Goal: Task Accomplishment & Management: Manage account settings

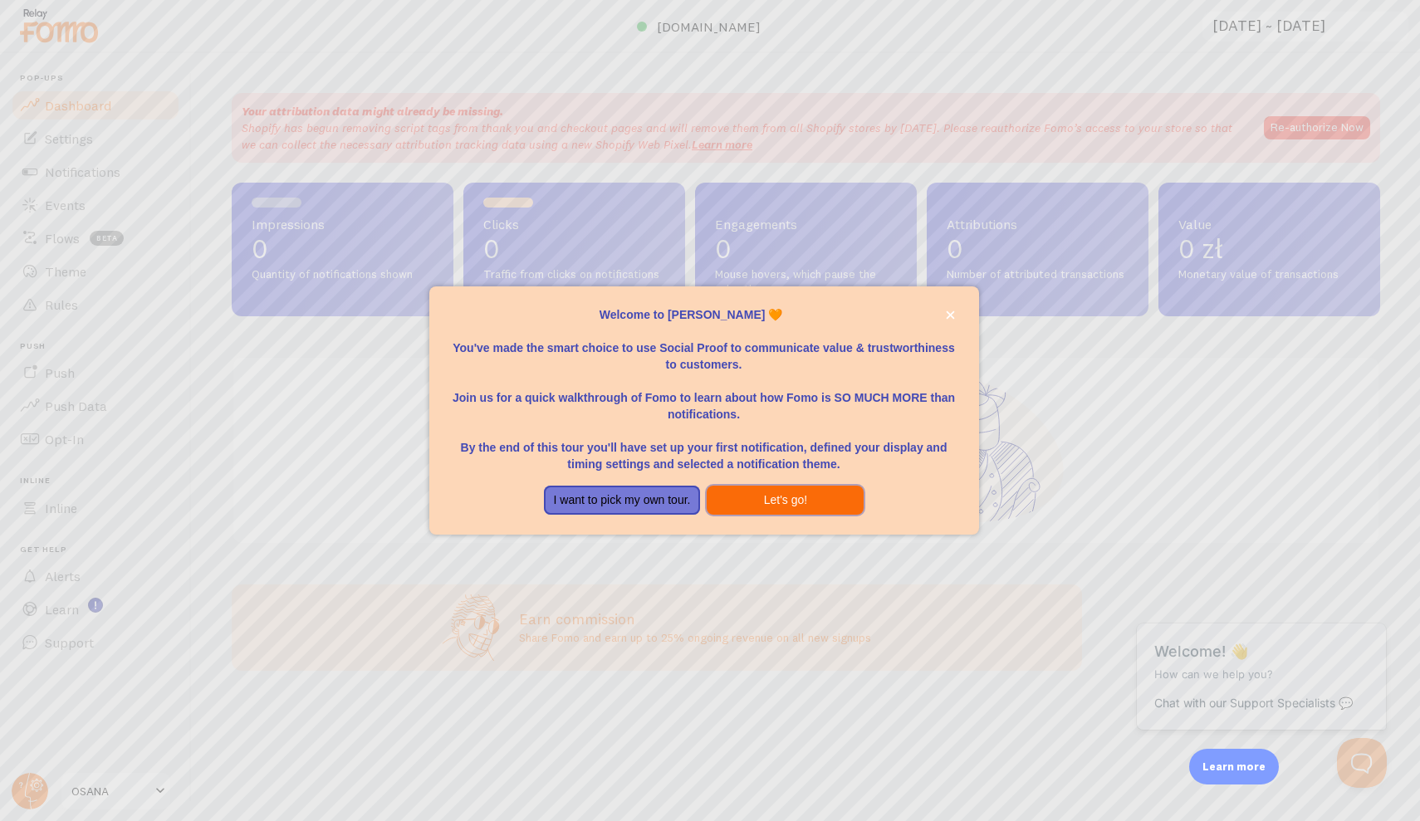
click at [753, 493] on button "Let's go!" at bounding box center [785, 501] width 157 height 30
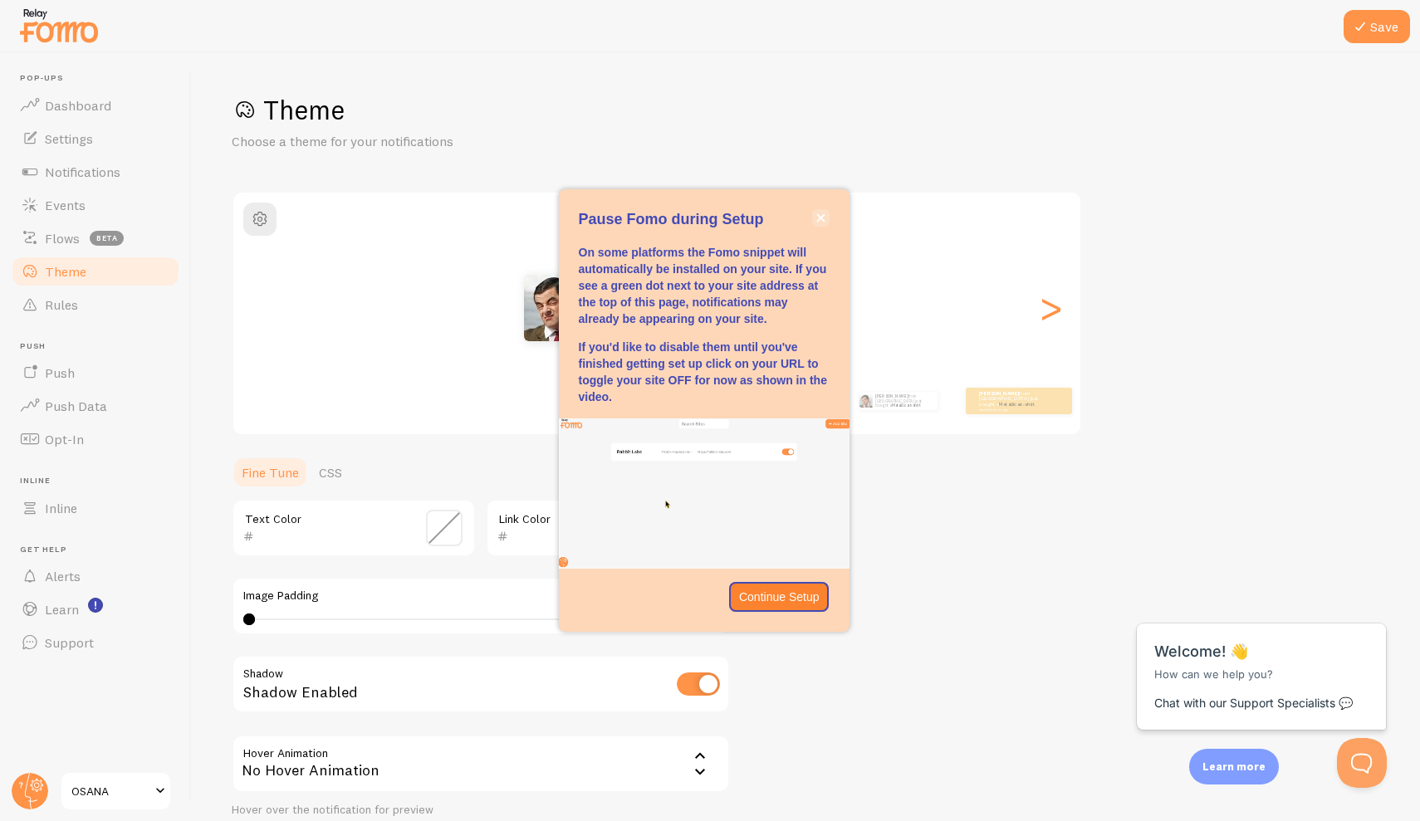
click at [815, 223] on button "close," at bounding box center [820, 217] width 17 height 17
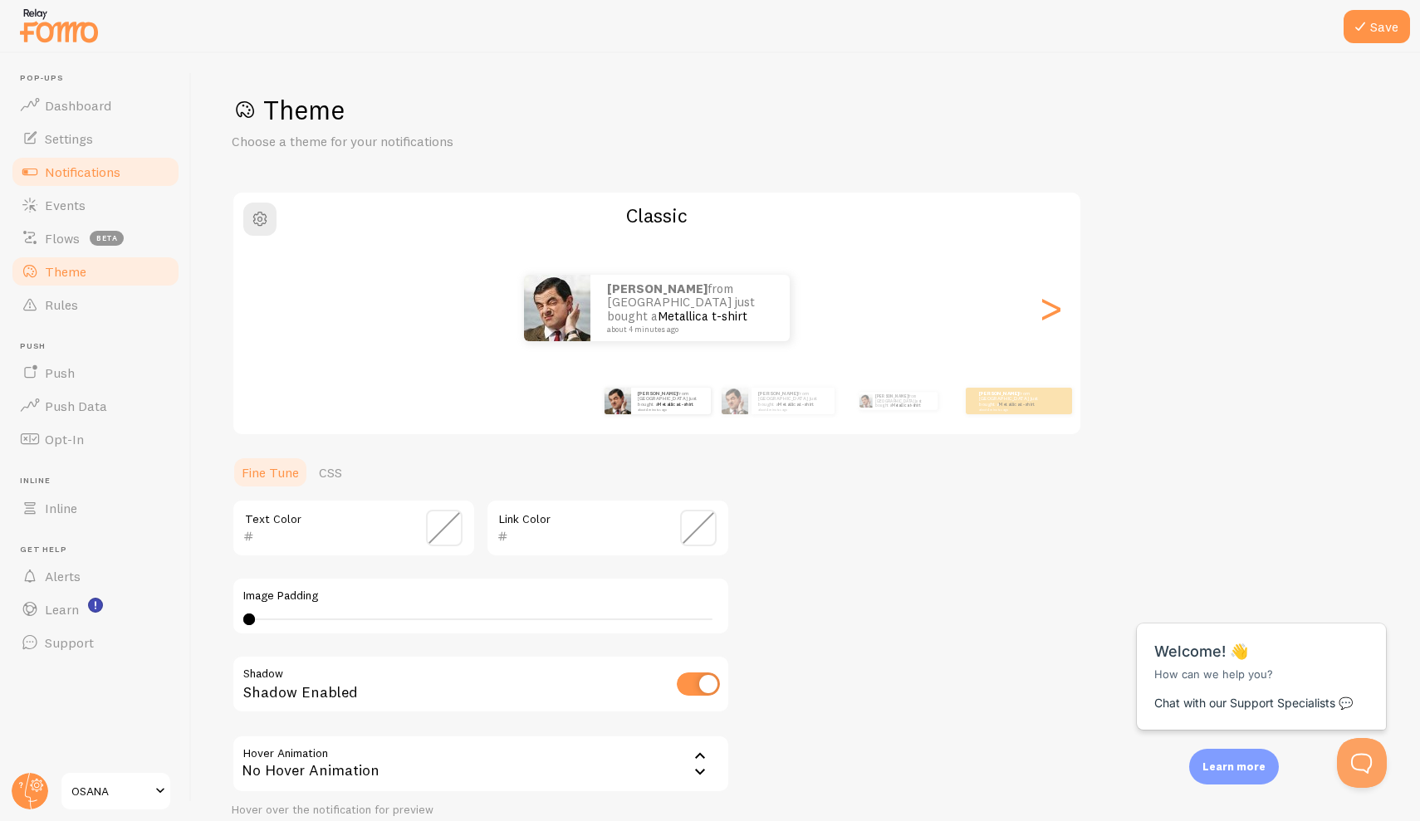
click at [79, 168] on span "Notifications" at bounding box center [83, 172] width 76 height 17
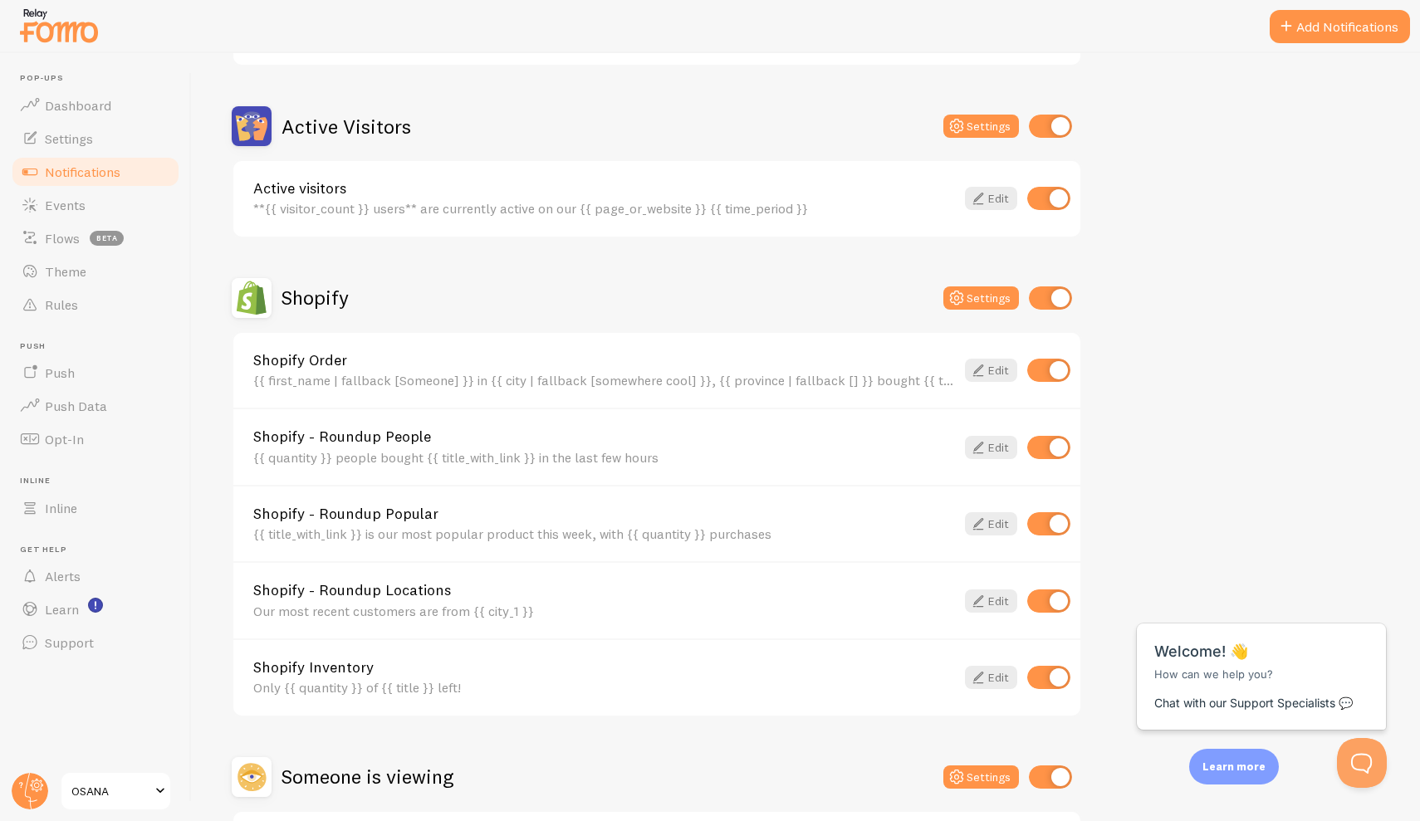
scroll to position [375, 0]
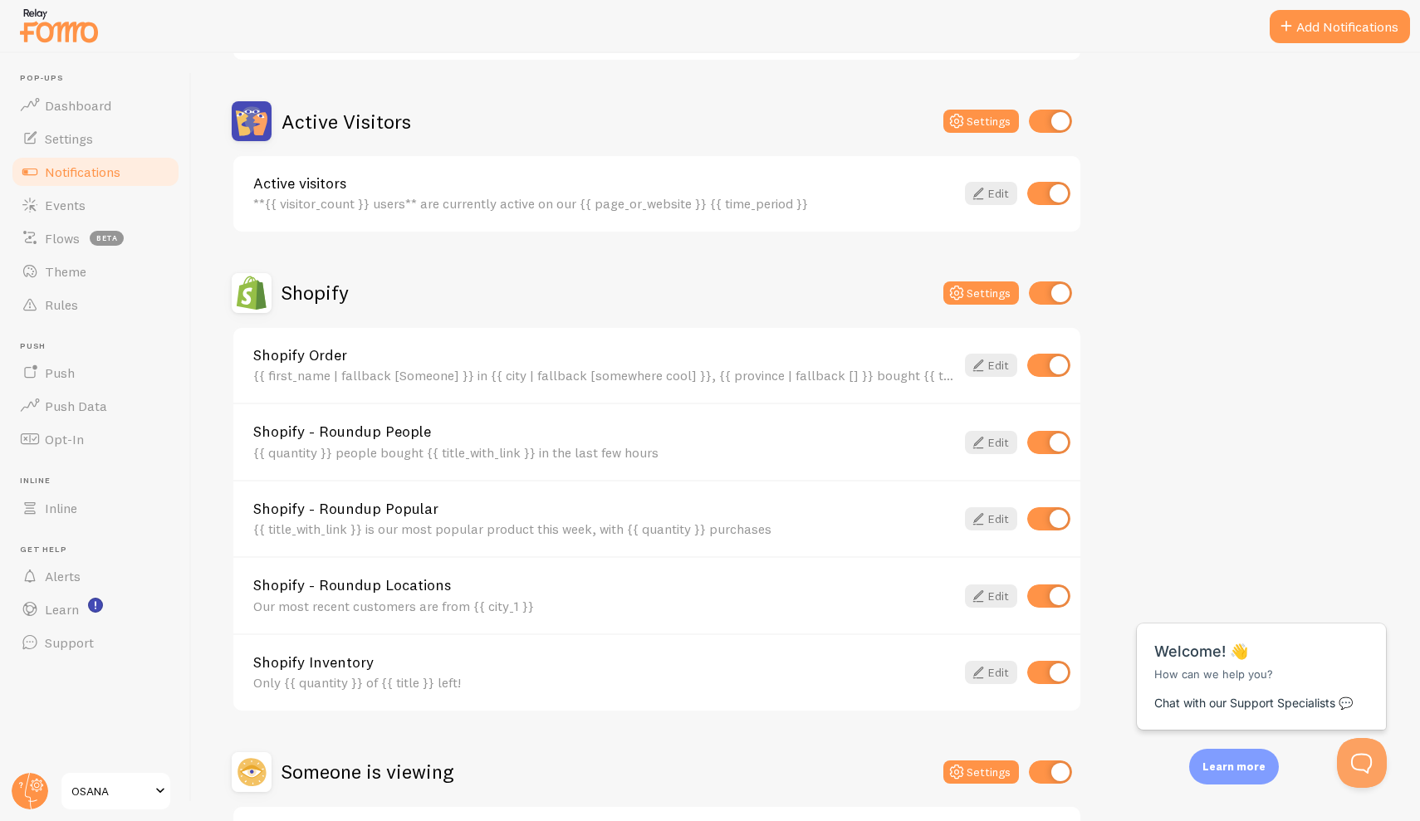
click at [1060, 294] on input "checkbox" at bounding box center [1050, 293] width 43 height 23
checkbox input "false"
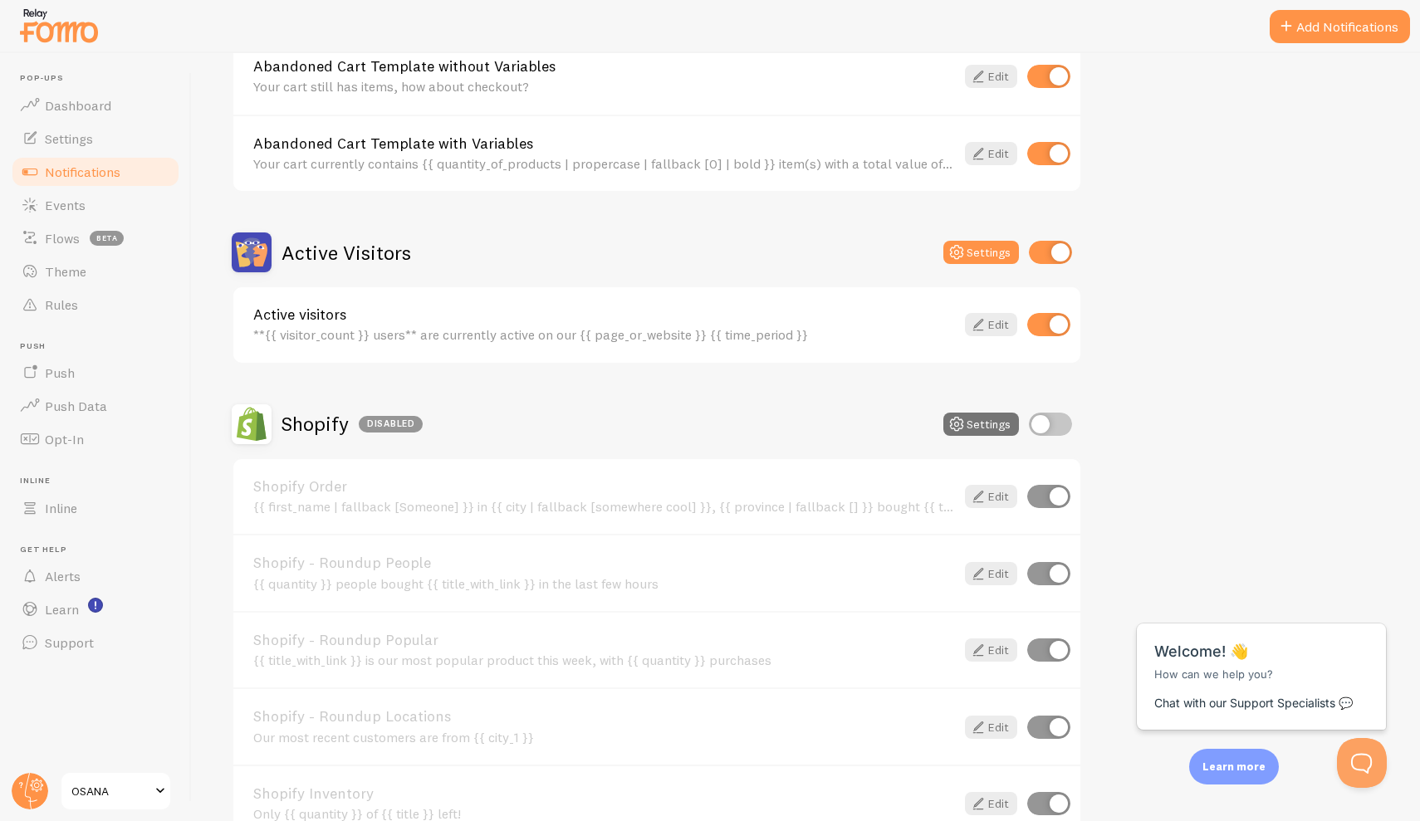
scroll to position [210, 0]
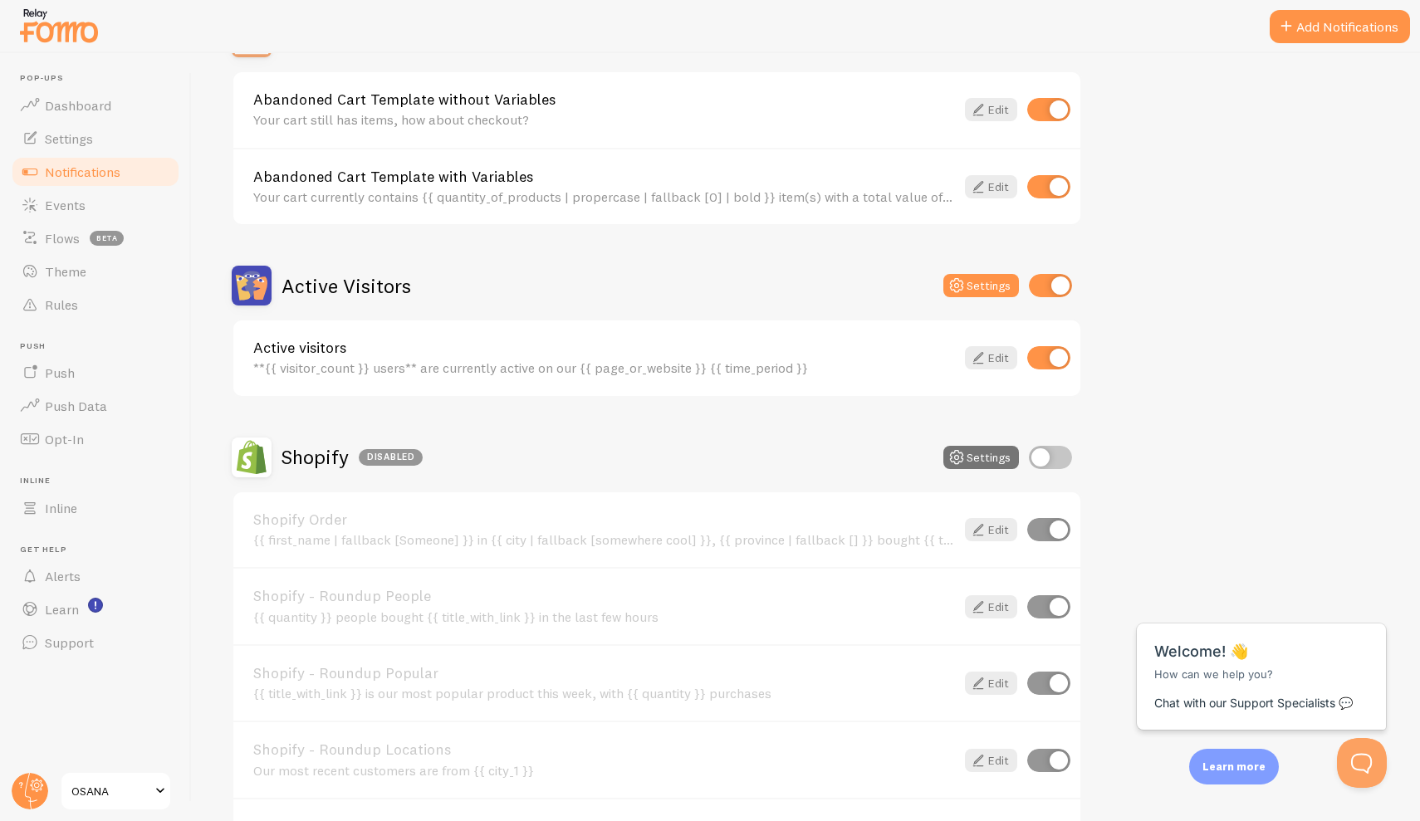
click at [1057, 286] on input "checkbox" at bounding box center [1050, 285] width 43 height 23
checkbox input "false"
click at [1053, 111] on input "checkbox" at bounding box center [1048, 109] width 43 height 23
checkbox input "false"
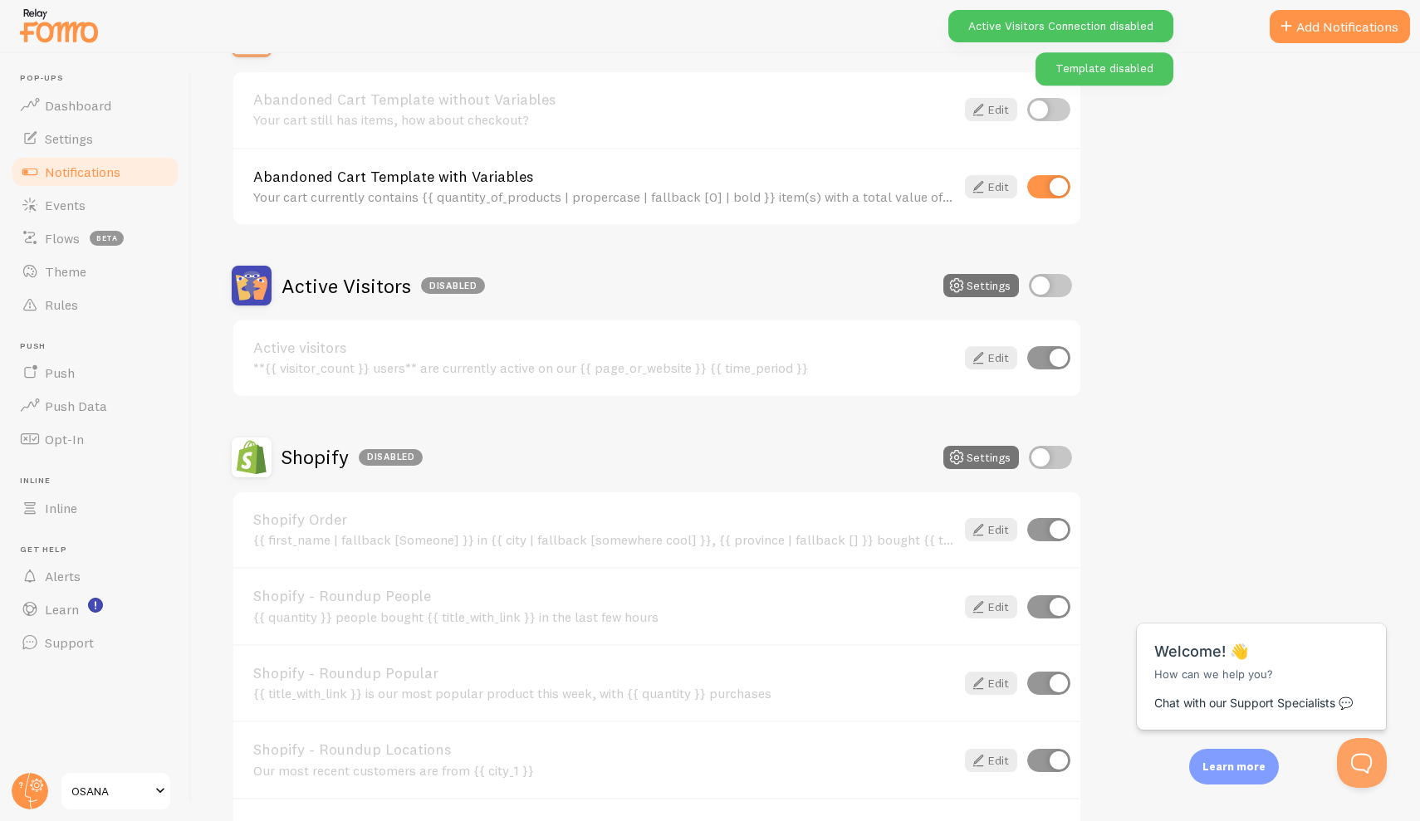
click at [1063, 187] on input "checkbox" at bounding box center [1048, 186] width 43 height 23
checkbox input "false"
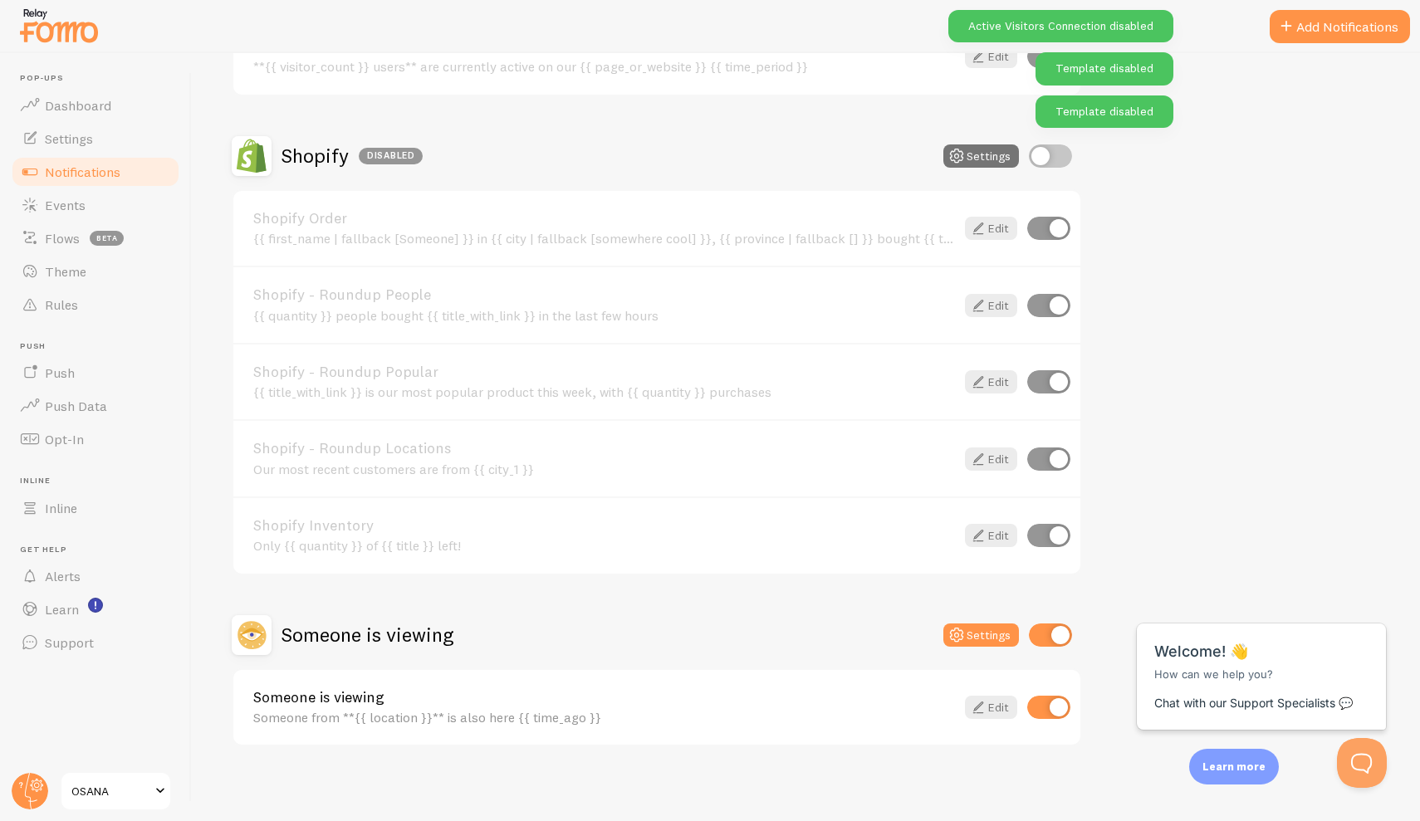
scroll to position [0, 0]
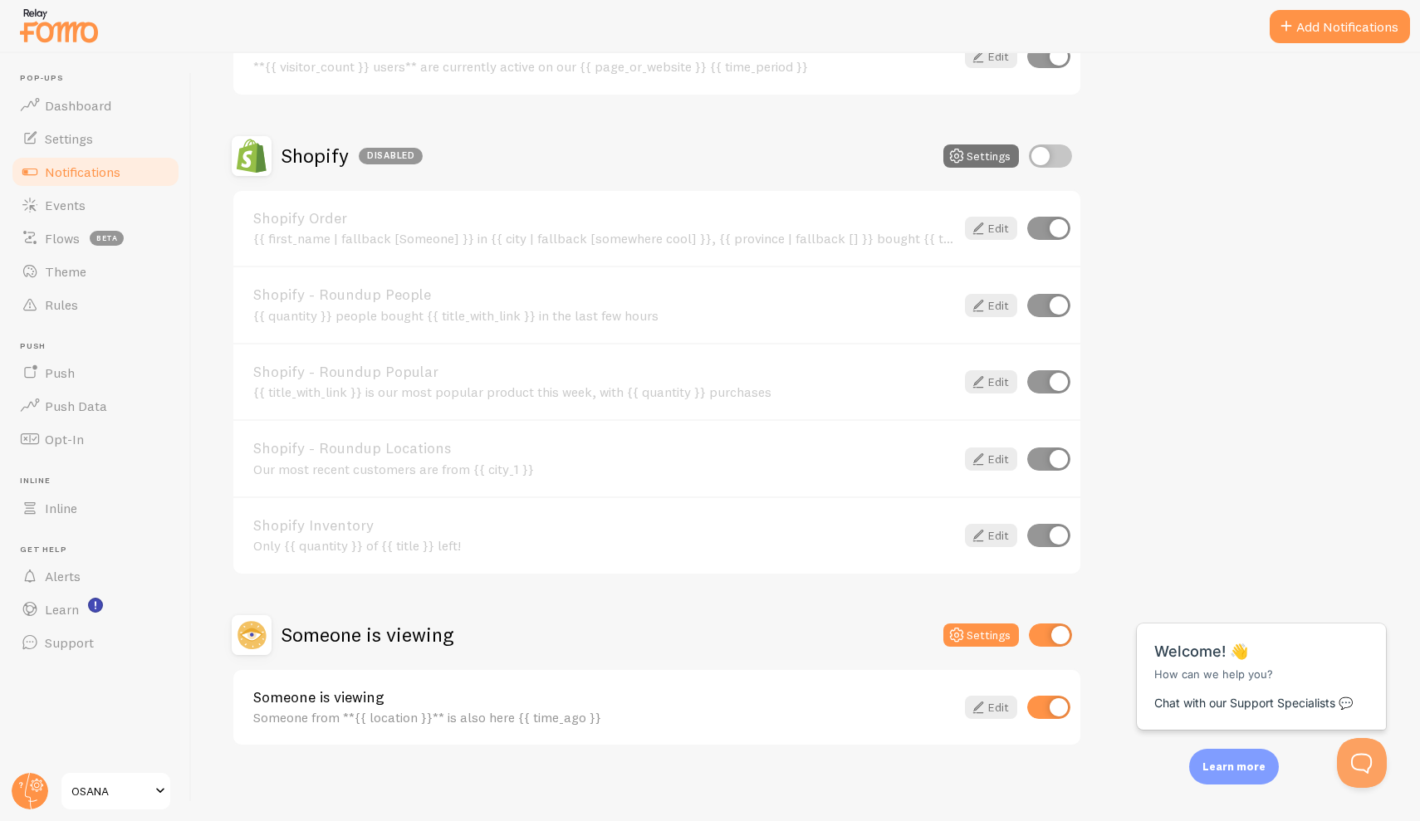
click at [1059, 526] on input "checkbox" at bounding box center [1048, 535] width 43 height 23
checkbox input "false"
click at [1039, 147] on input "checkbox" at bounding box center [1050, 155] width 43 height 23
checkbox input "true"
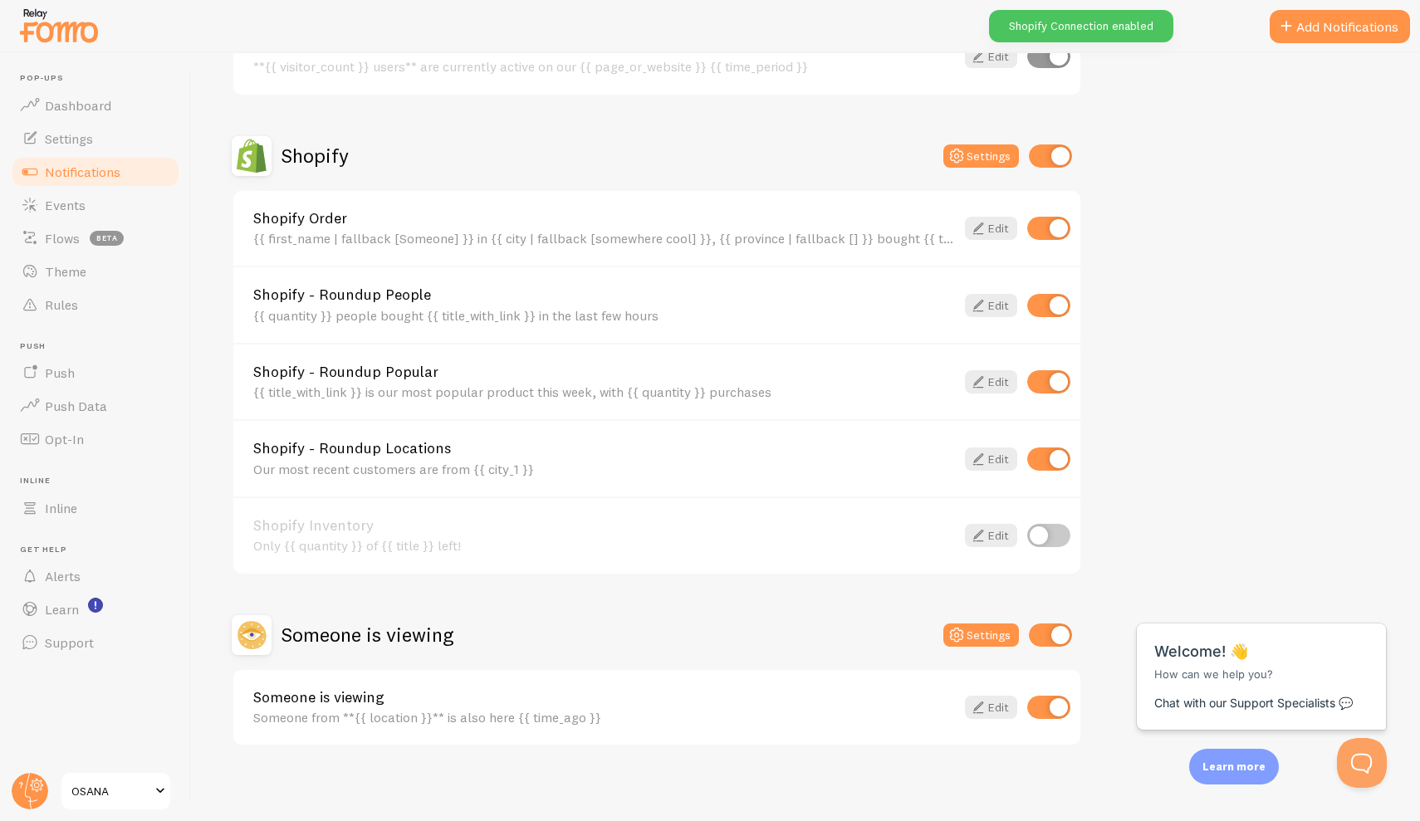
click at [1051, 220] on input "checkbox" at bounding box center [1048, 228] width 43 height 23
checkbox input "false"
click at [1047, 154] on input "checkbox" at bounding box center [1050, 155] width 43 height 23
checkbox input "false"
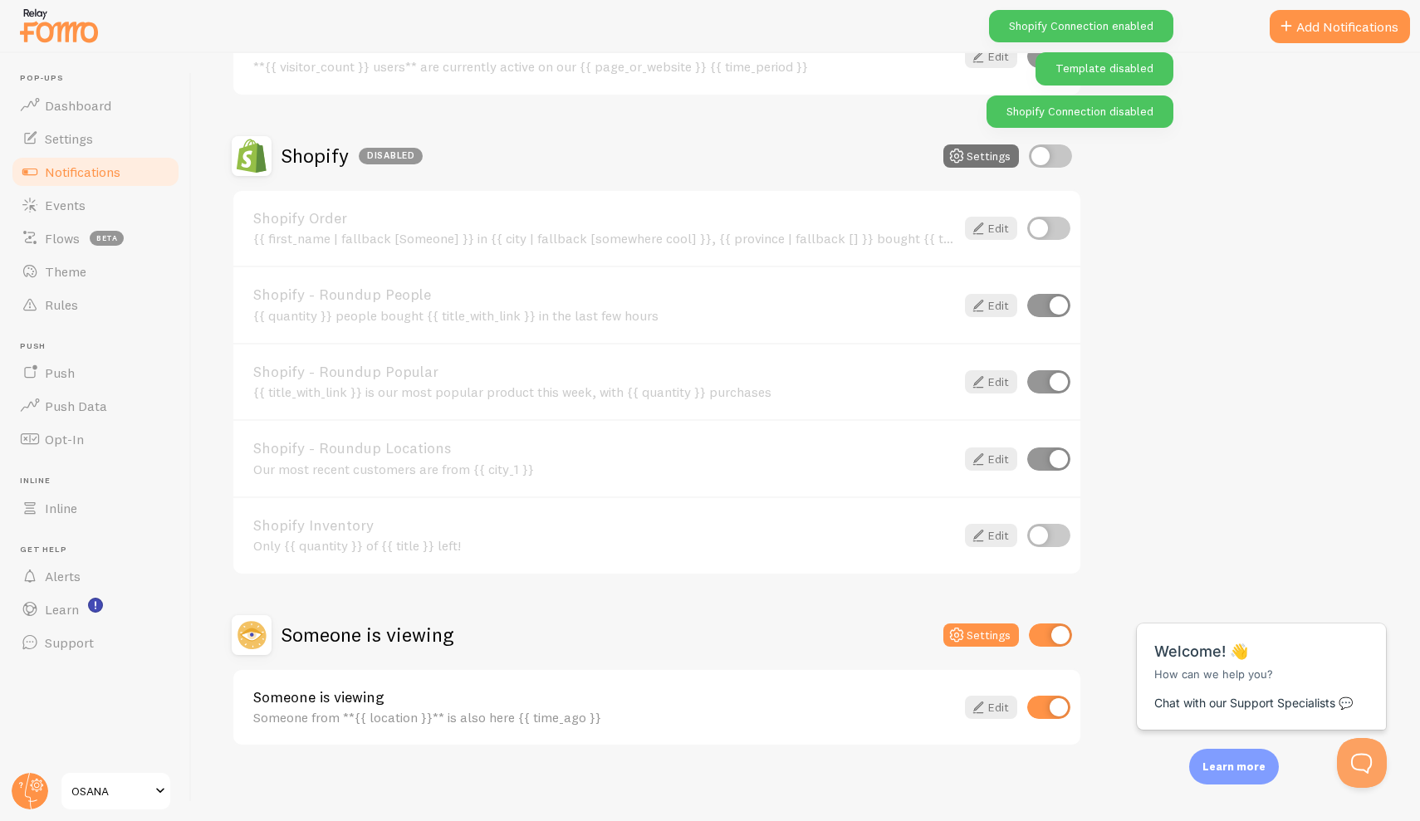
click at [1045, 220] on input "checkbox" at bounding box center [1048, 228] width 43 height 23
checkbox input "true"
click at [1055, 298] on input "checkbox" at bounding box center [1048, 305] width 43 height 23
checkbox input "false"
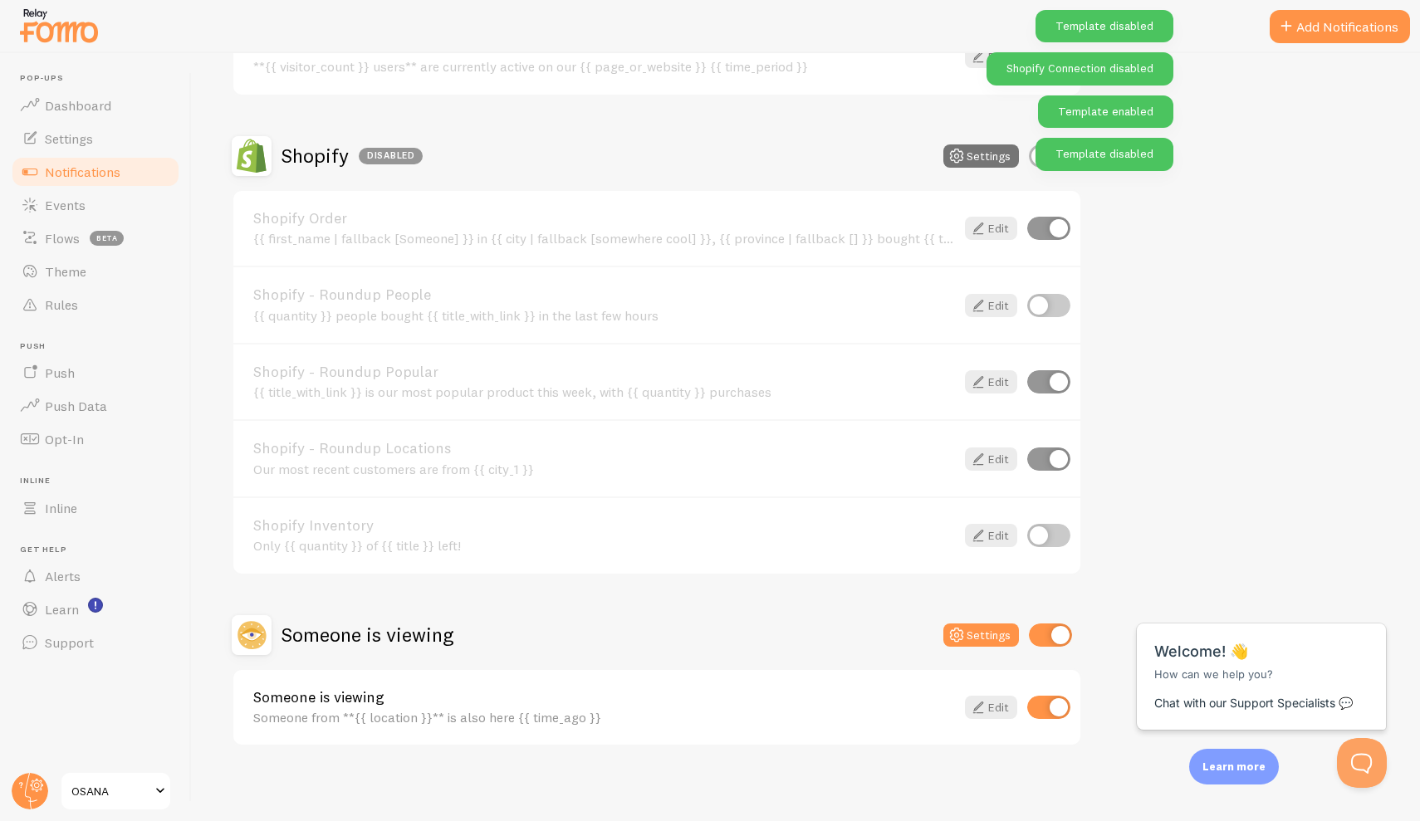
click at [1060, 217] on input "checkbox" at bounding box center [1048, 228] width 43 height 23
checkbox input "false"
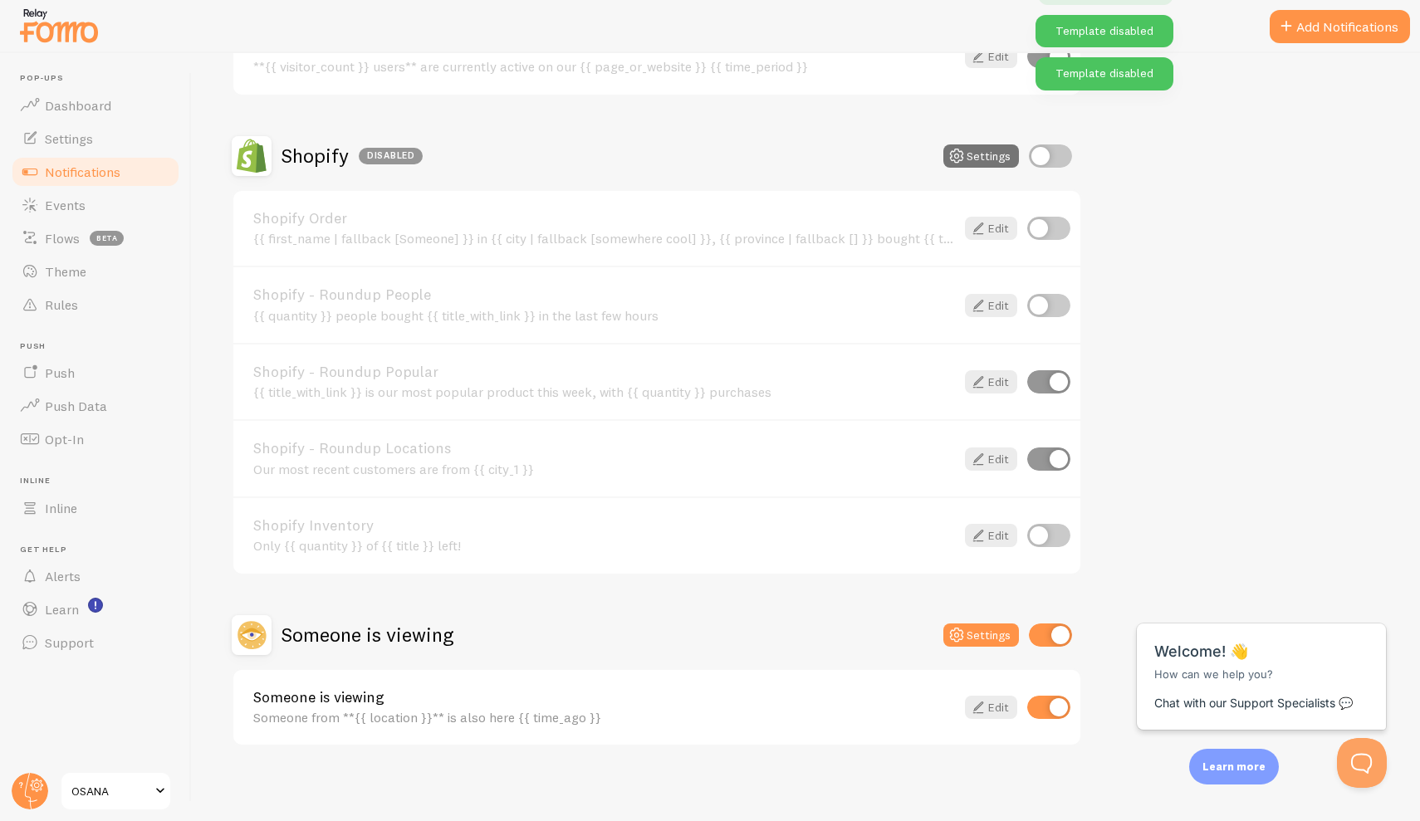
click at [1046, 300] on input "checkbox" at bounding box center [1048, 305] width 43 height 23
checkbox input "true"
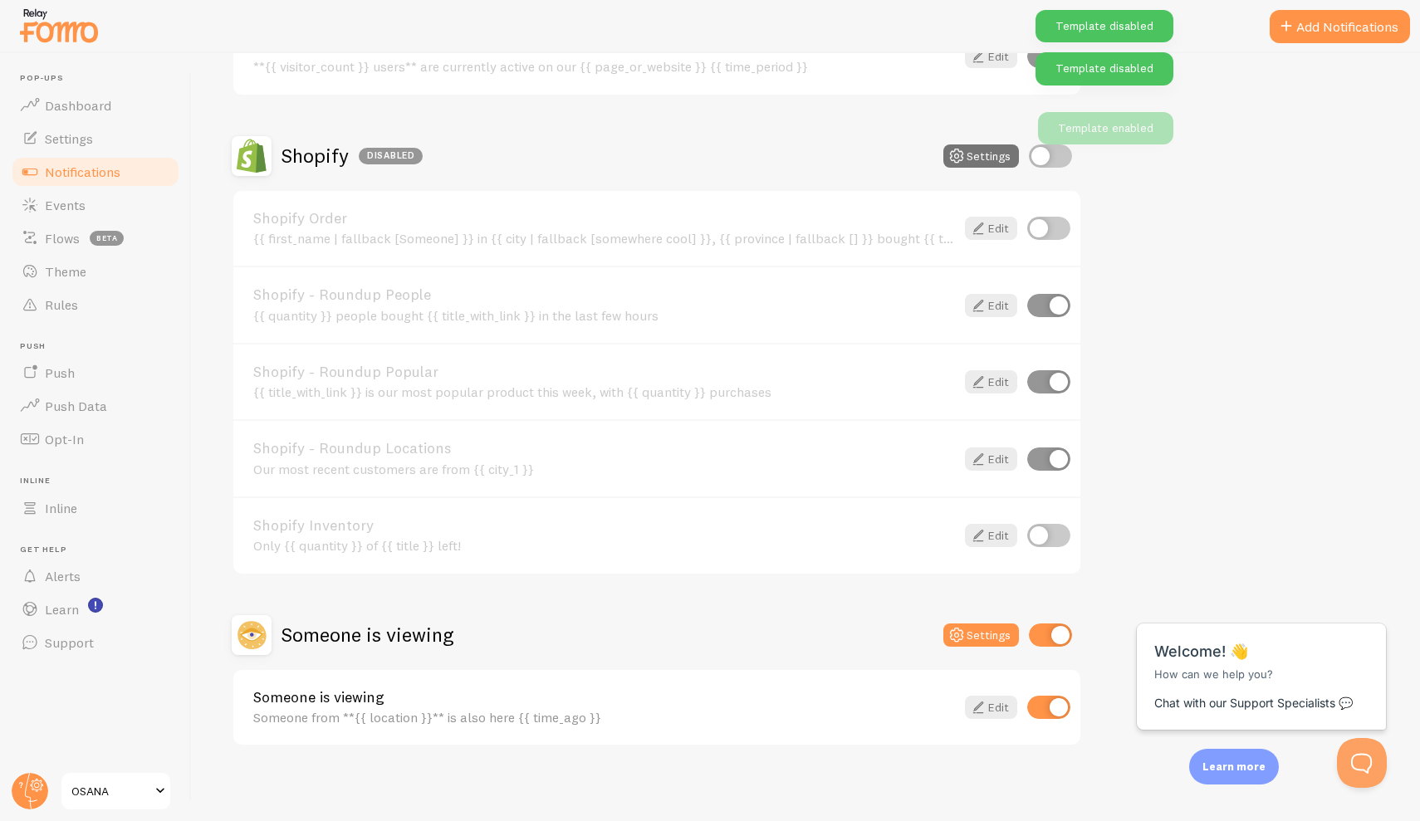
click at [1046, 223] on input "checkbox" at bounding box center [1048, 228] width 43 height 23
checkbox input "true"
click at [1042, 140] on div "Shopify Disabled Settings" at bounding box center [657, 156] width 850 height 40
click at [1045, 150] on input "checkbox" at bounding box center [1050, 155] width 43 height 23
checkbox input "true"
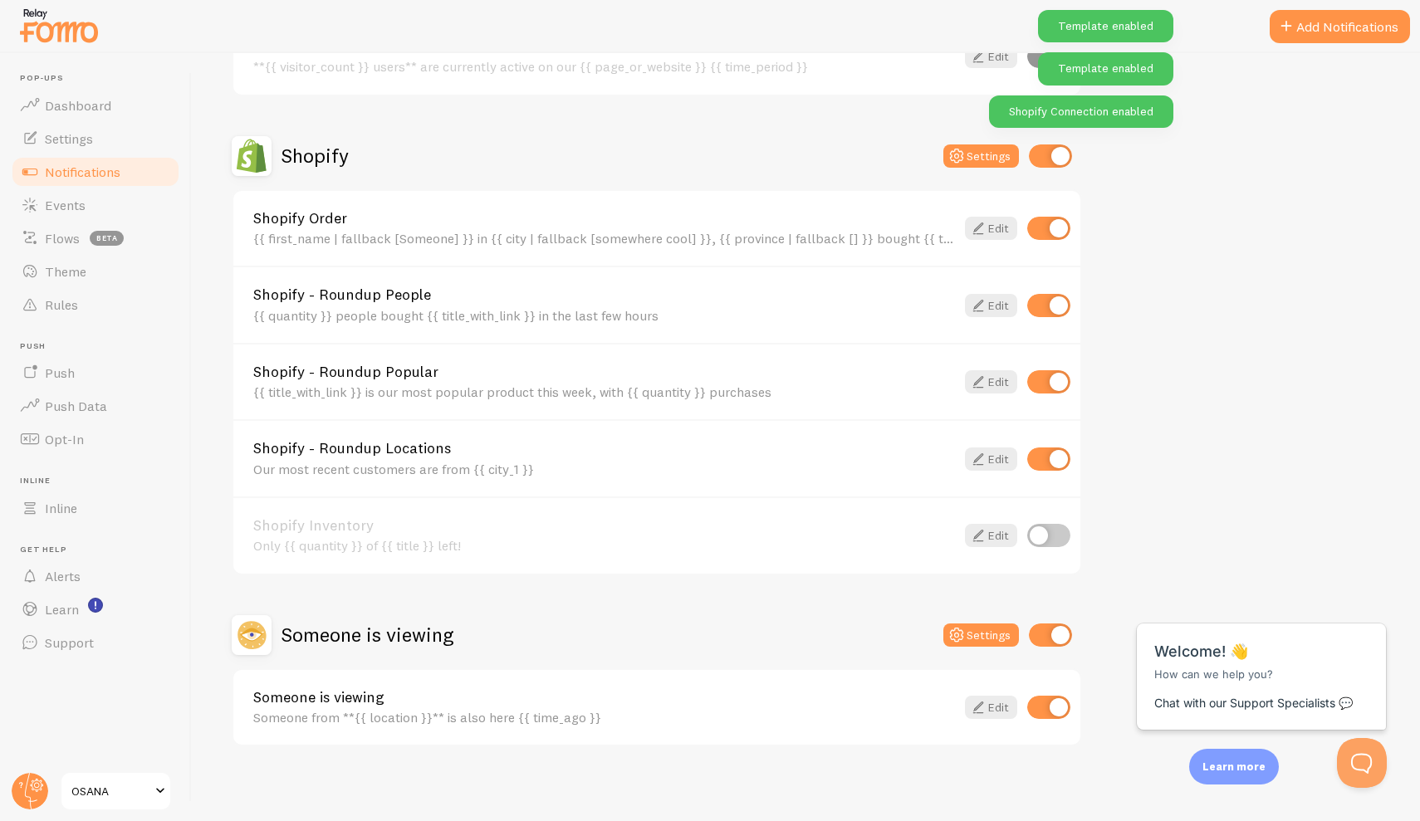
click at [1050, 539] on input "checkbox" at bounding box center [1048, 535] width 43 height 23
checkbox input "true"
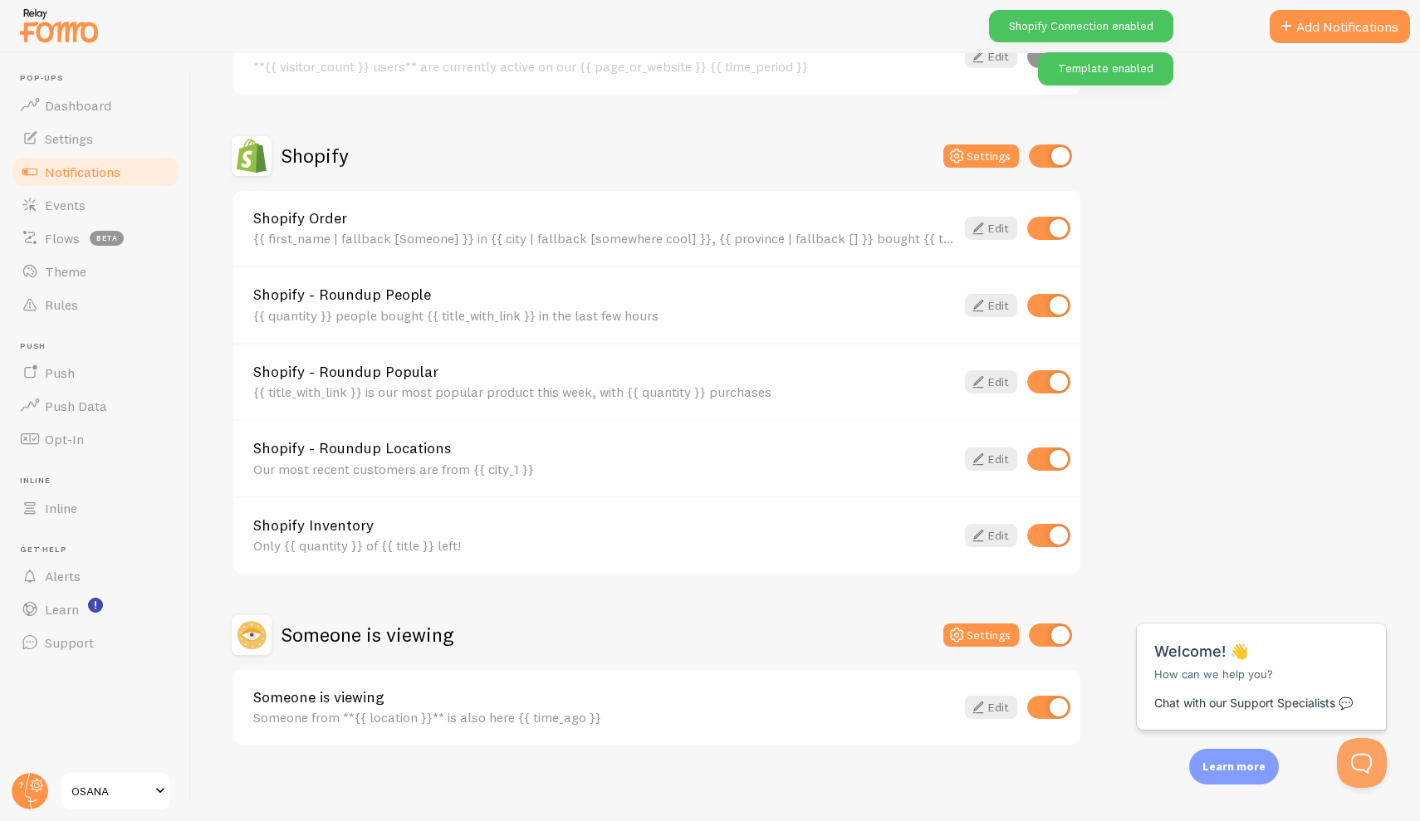
click at [1055, 232] on input "checkbox" at bounding box center [1048, 228] width 43 height 23
checkbox input "false"
click at [1052, 306] on input "checkbox" at bounding box center [1048, 305] width 43 height 23
checkbox input "false"
click at [1052, 213] on div "Shopify Order {{ first_name | fallback [Someone] }} in {{ city | fallback [some…" at bounding box center [656, 229] width 847 height 76
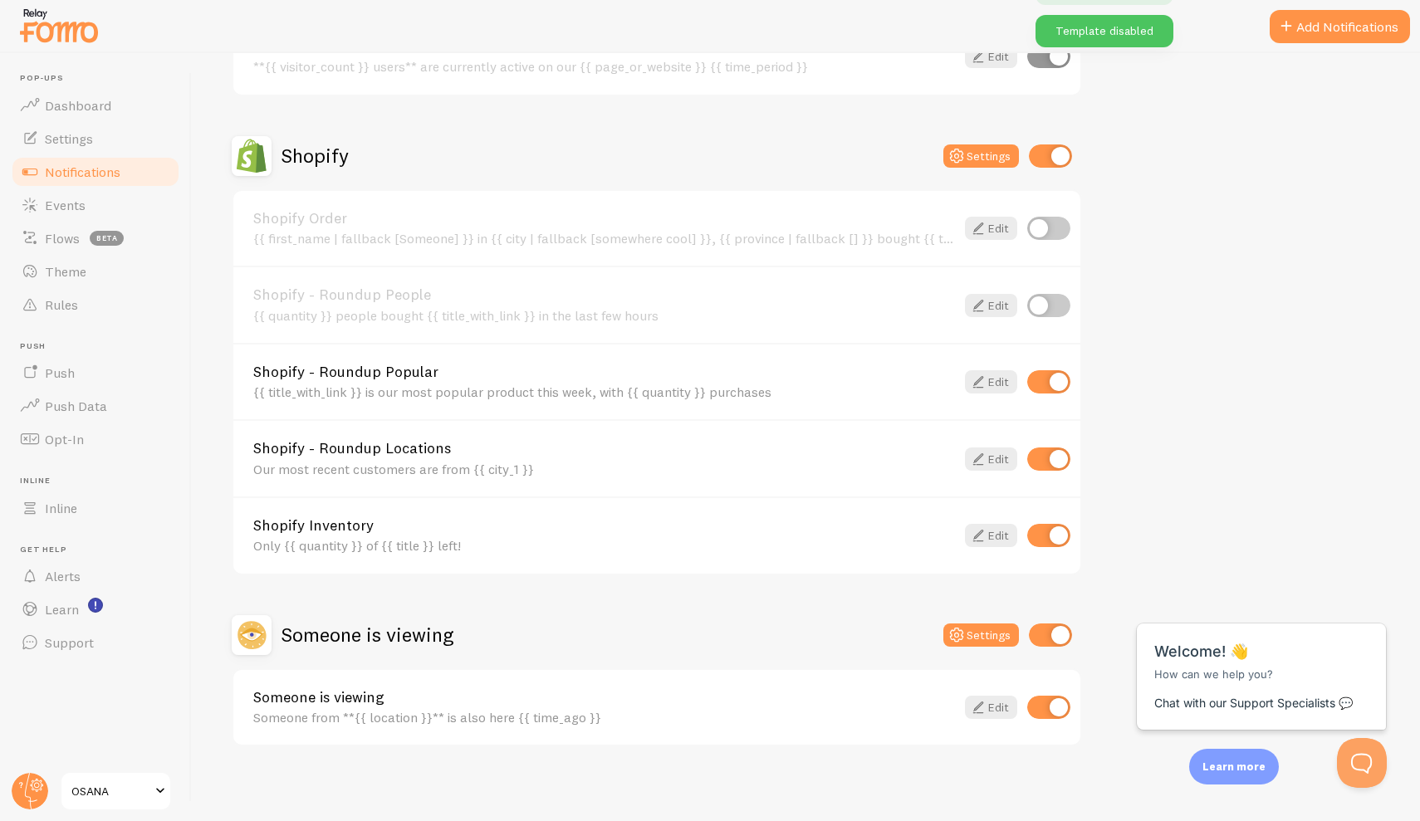
click at [1050, 231] on input "checkbox" at bounding box center [1048, 228] width 43 height 23
checkbox input "true"
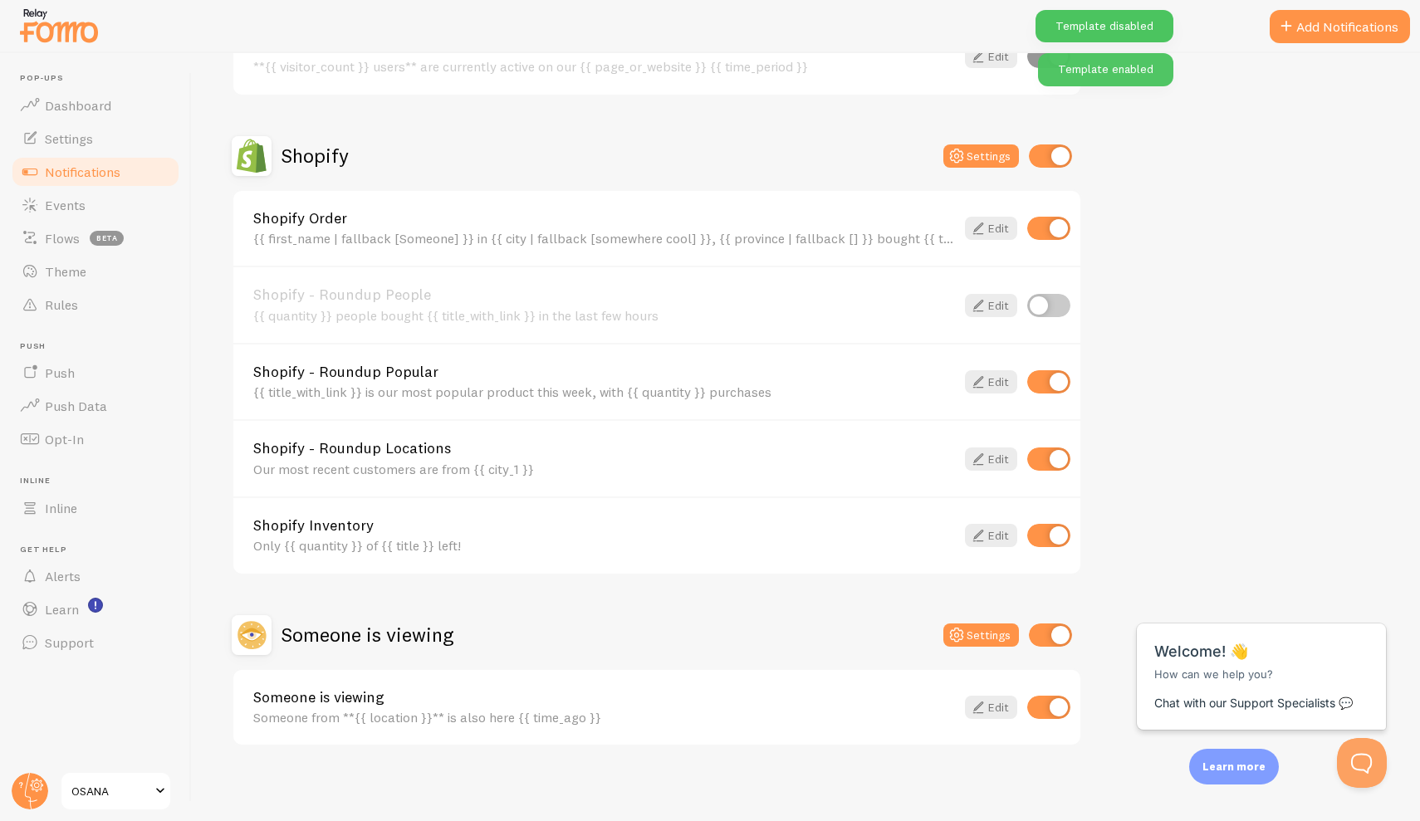
click at [1047, 377] on input "checkbox" at bounding box center [1048, 381] width 43 height 23
checkbox input "false"
click at [1055, 454] on input "checkbox" at bounding box center [1048, 459] width 43 height 23
checkbox input "false"
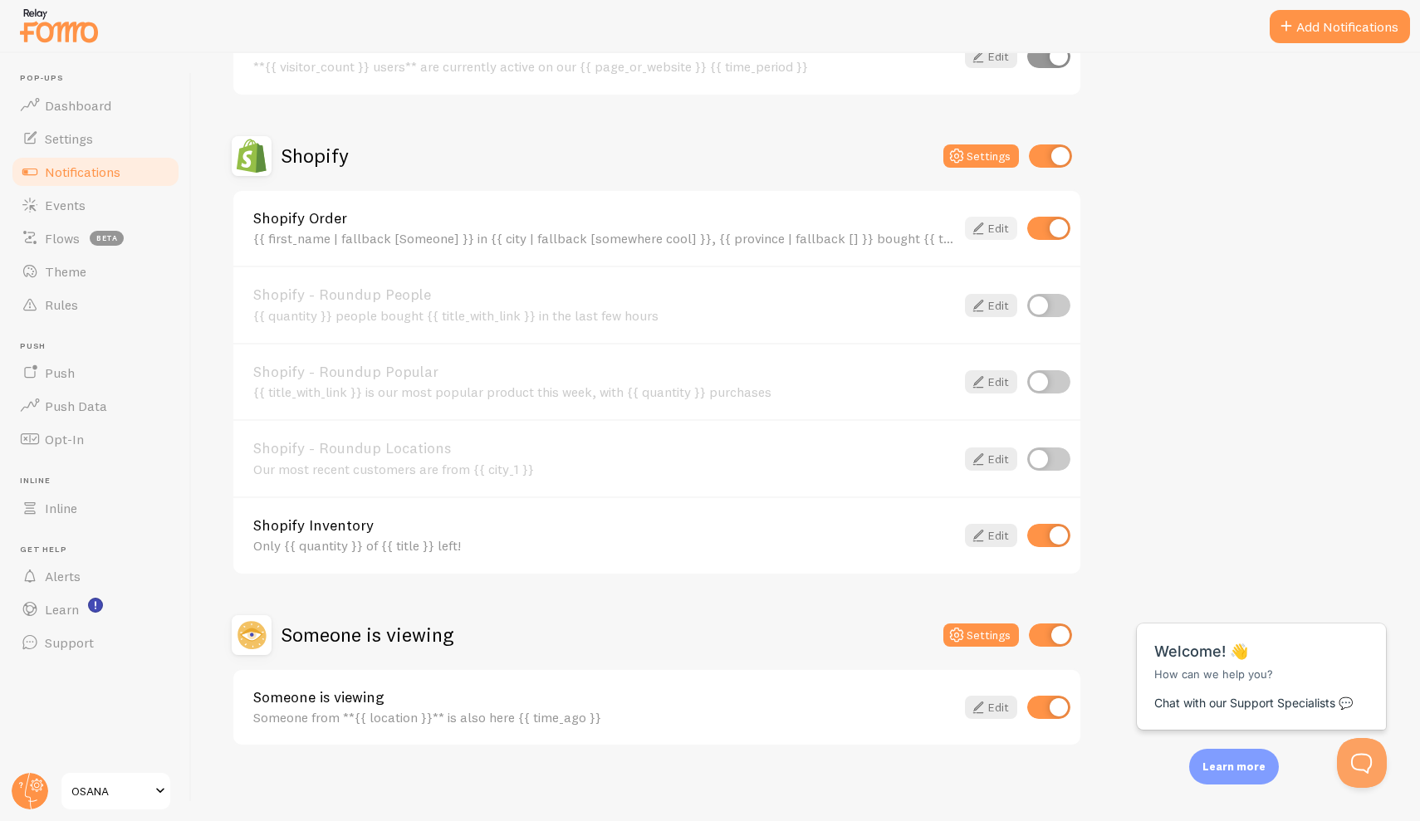
click at [993, 224] on link "Edit" at bounding box center [991, 228] width 52 height 23
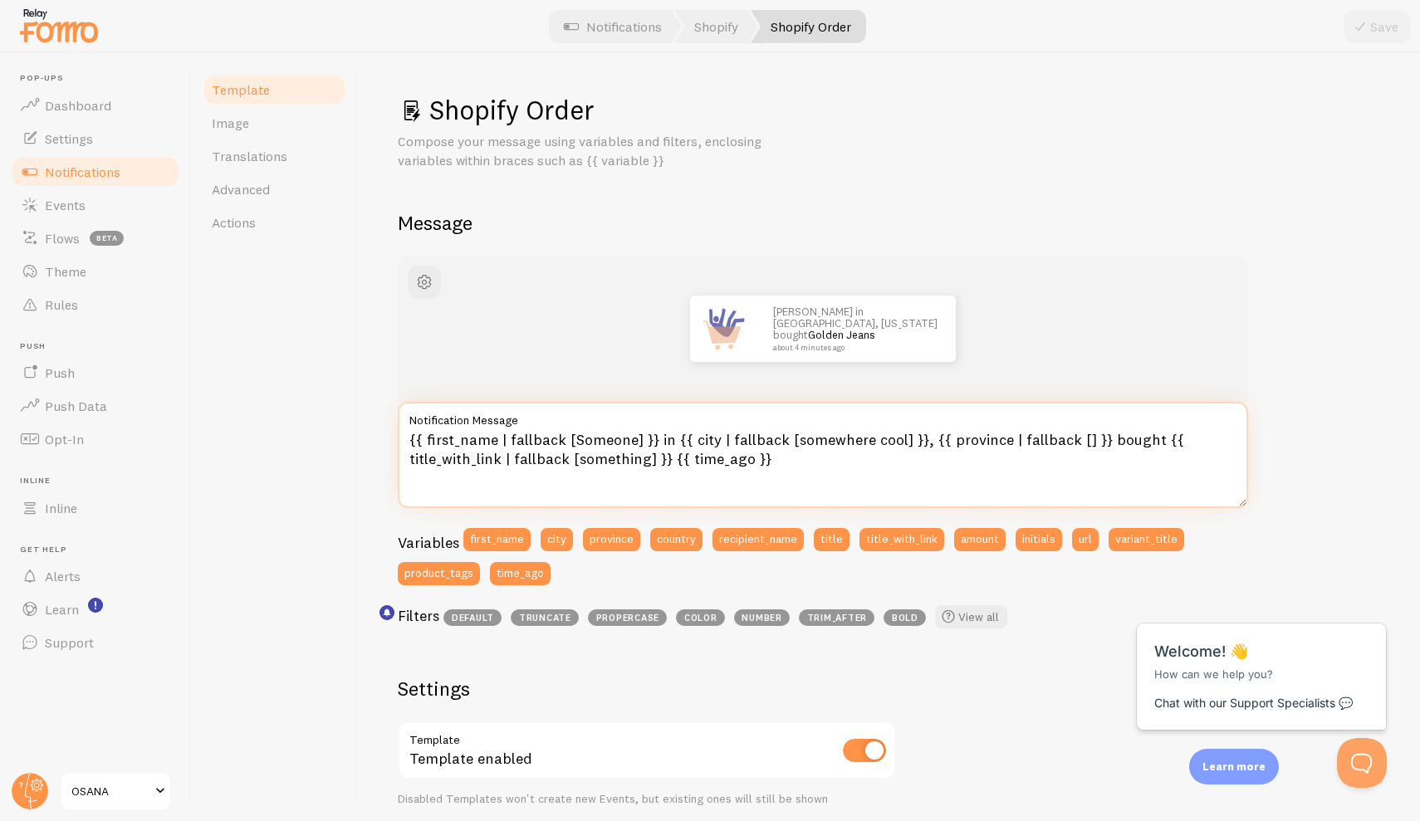
drag, startPoint x: 778, startPoint y: 458, endPoint x: 350, endPoint y: 433, distance: 429.2
click at [350, 433] on div "Template Image Translations Advanced Actions Shopify Order Compose your message…" at bounding box center [806, 437] width 1228 height 768
paste textarea "z {{ city | fallback [somewhere cool] }}, {{ province | fallback [] }} kupił/a …"
drag, startPoint x: 705, startPoint y: 458, endPoint x: 322, endPoint y: 423, distance: 384.4
click at [322, 423] on div "Template Image Translations Advanced Actions Shopify Order Compose your message…" at bounding box center [806, 437] width 1228 height 768
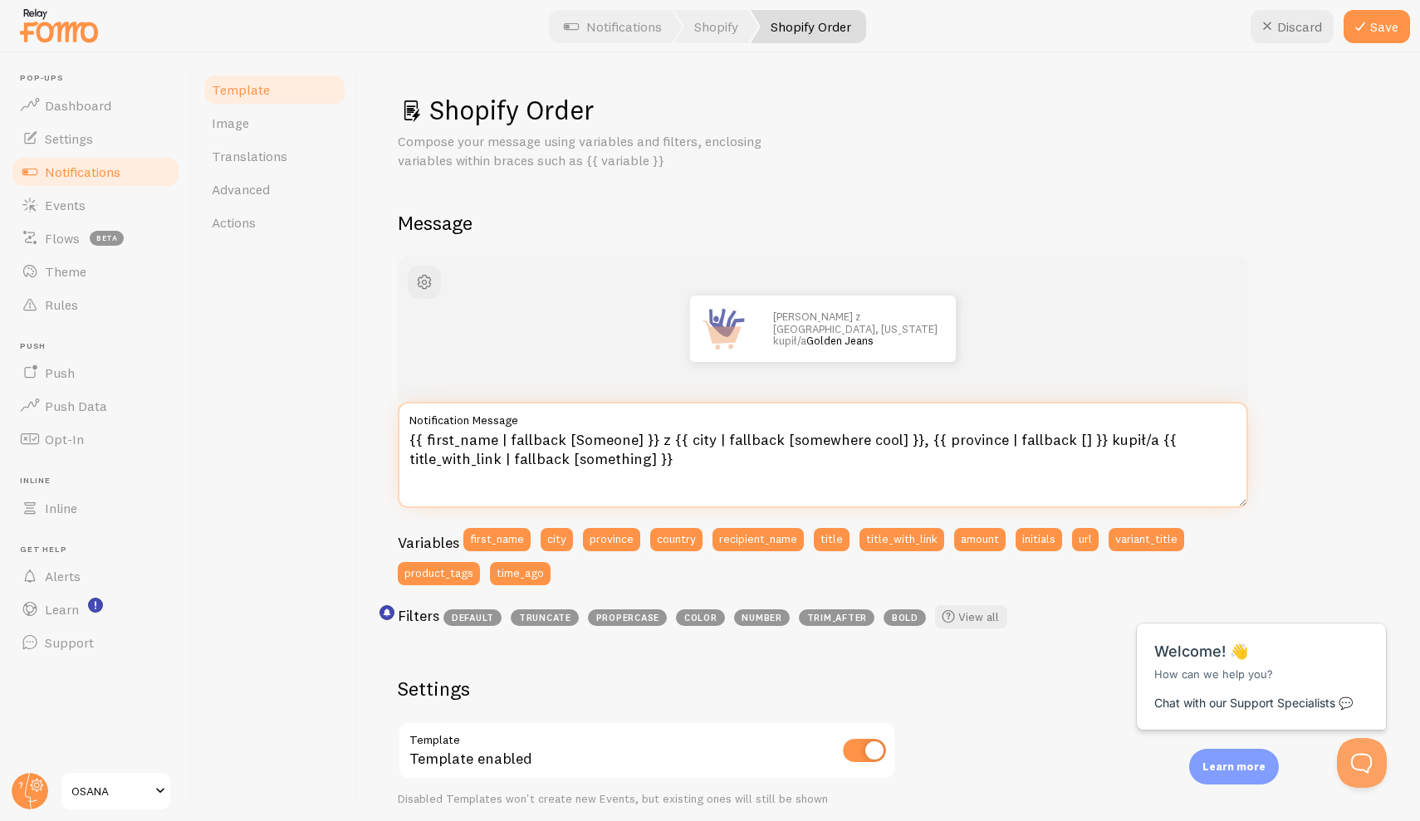
paste textarea
type textarea "{{ first_name | fallback [Someone] }} z {{ city | fallback [somewhere cool] }},…"
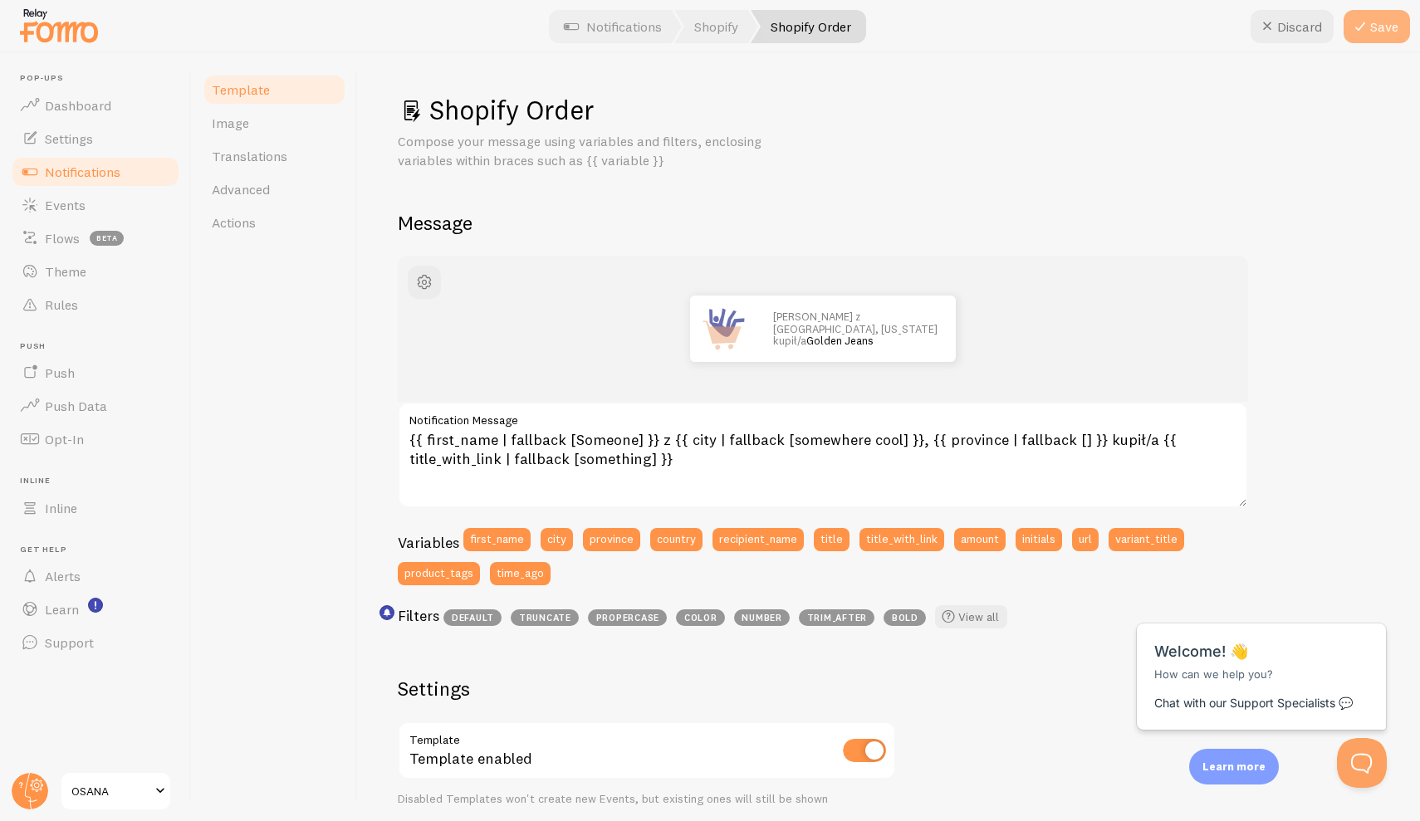
click at [1403, 21] on button "Save" at bounding box center [1377, 26] width 66 height 33
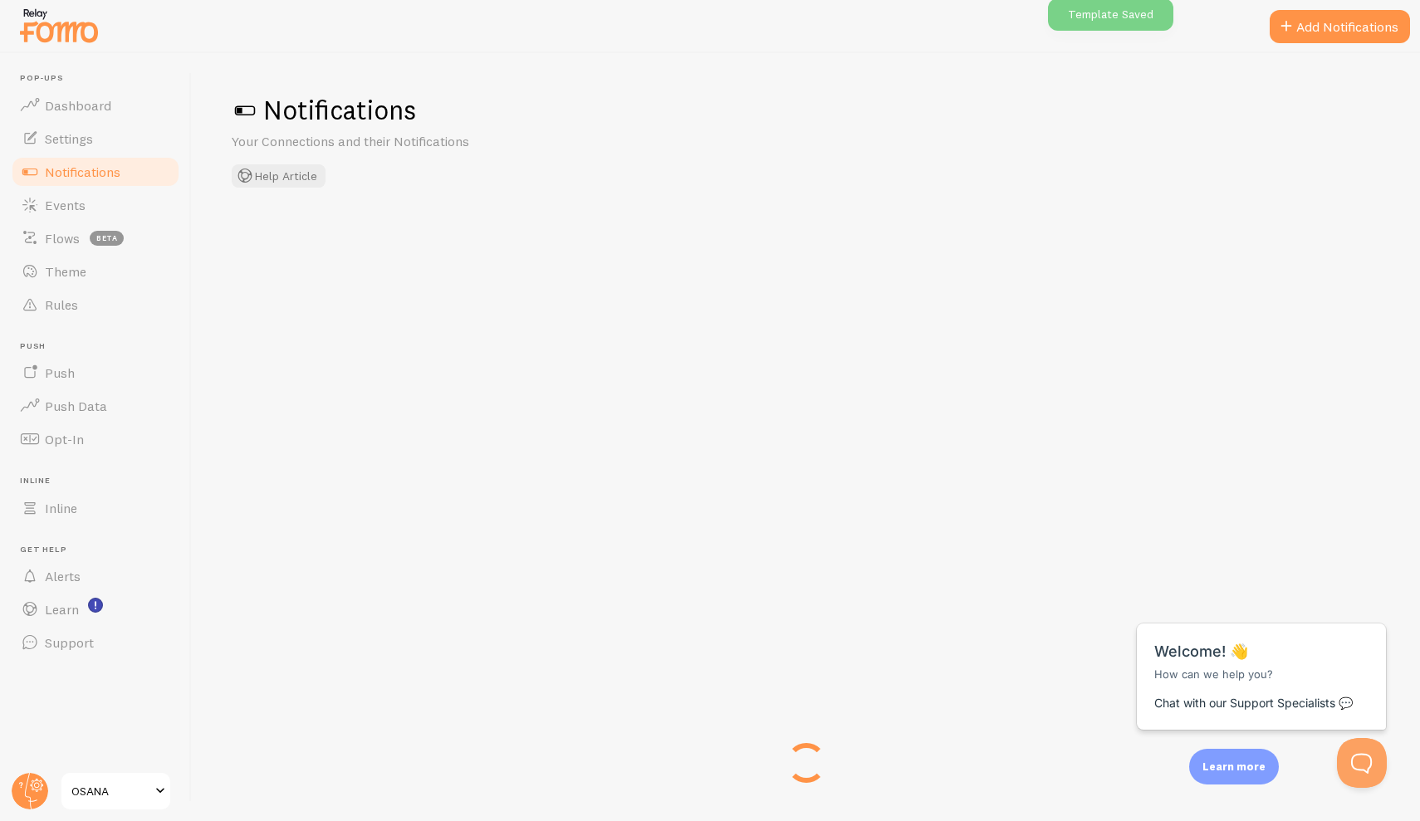
checkbox input "false"
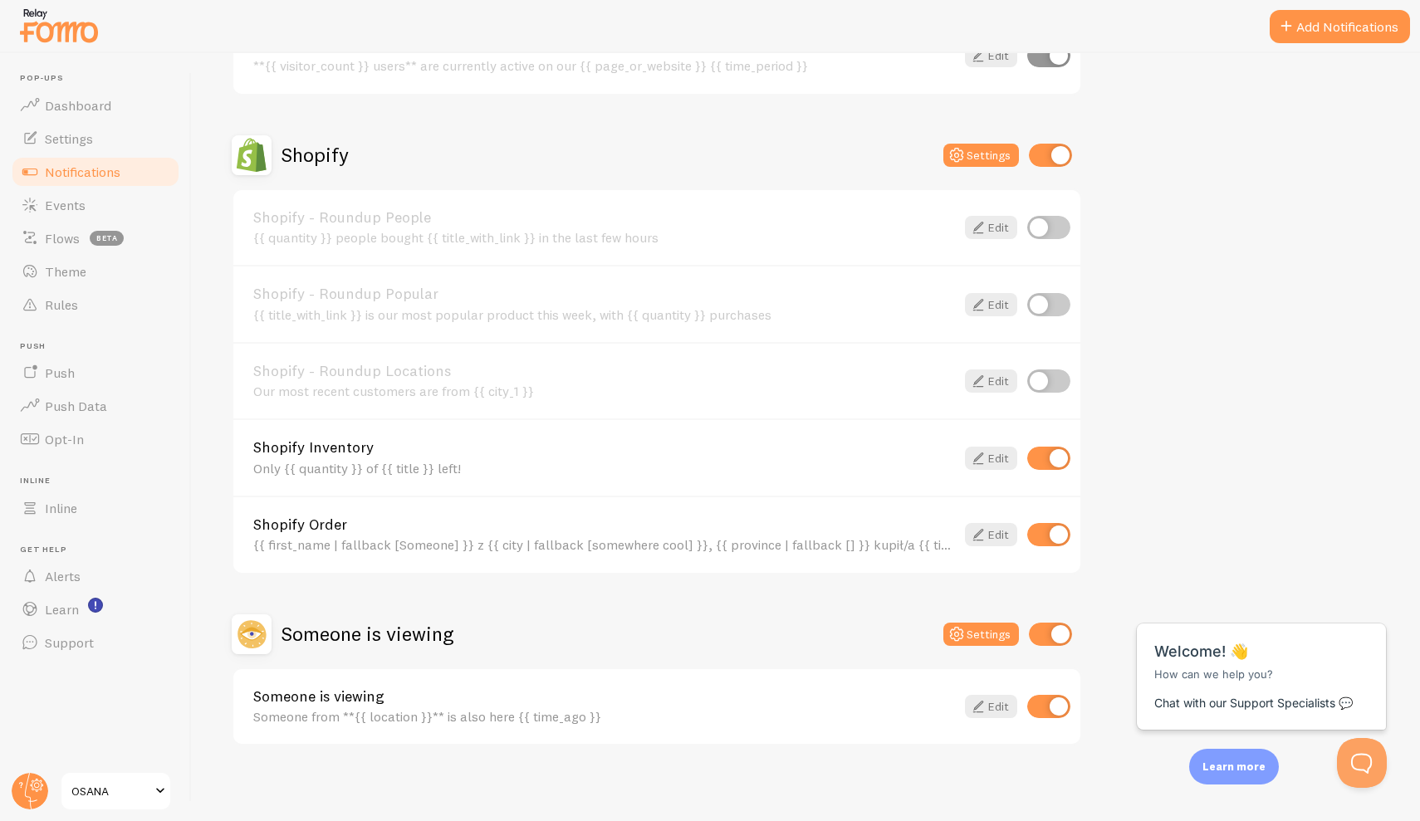
scroll to position [512, 0]
click at [1048, 223] on input "checkbox" at bounding box center [1048, 228] width 43 height 23
checkbox input "true"
click at [1054, 449] on input "checkbox" at bounding box center [1048, 459] width 43 height 23
checkbox input "false"
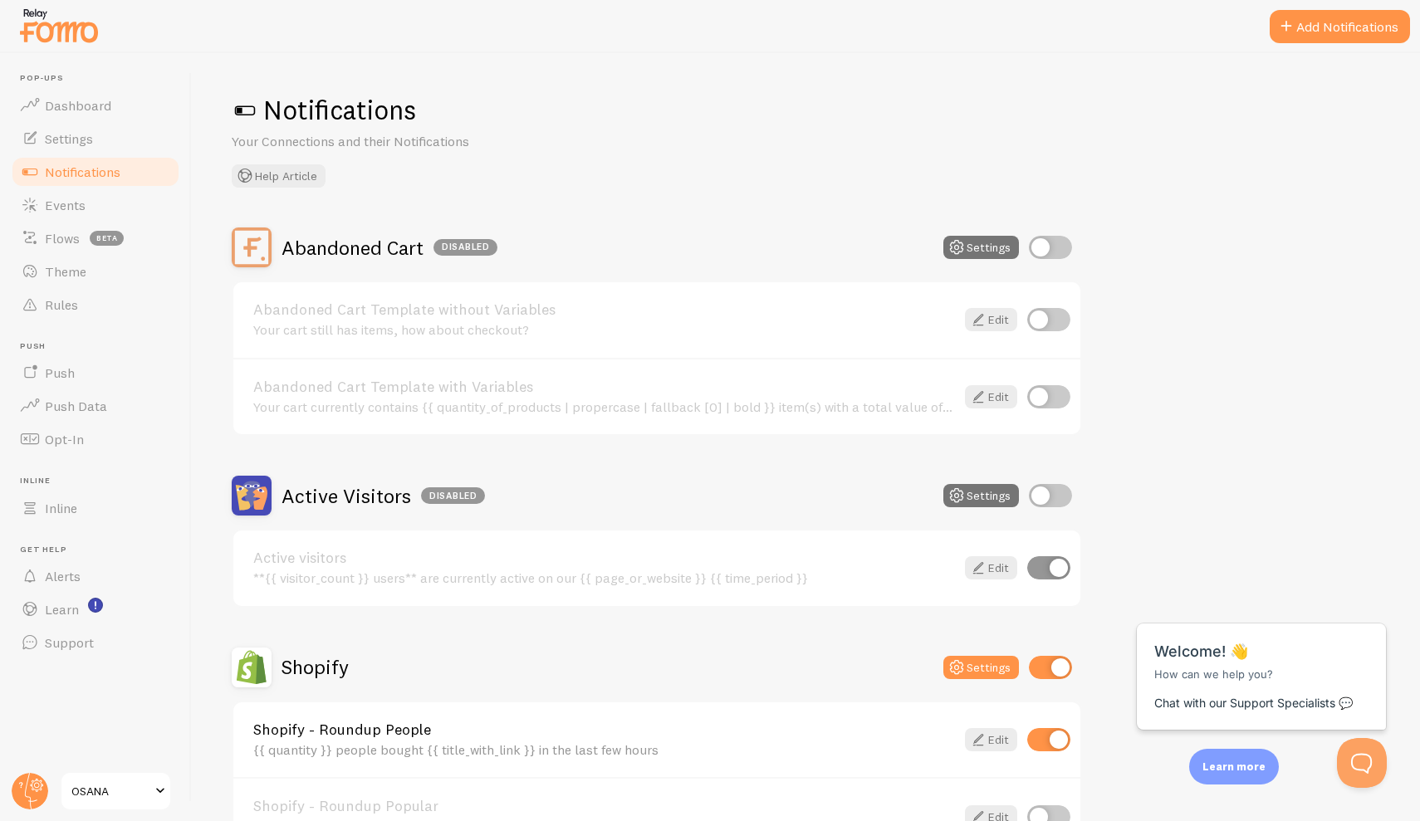
scroll to position [0, 0]
